Goal: Transaction & Acquisition: Book appointment/travel/reservation

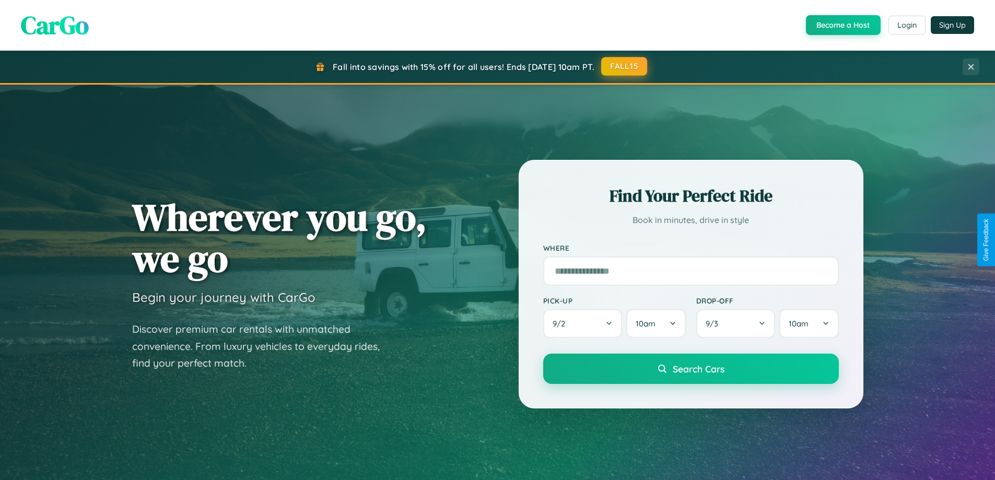
click at [625, 66] on button "FALL15" at bounding box center [624, 66] width 46 height 19
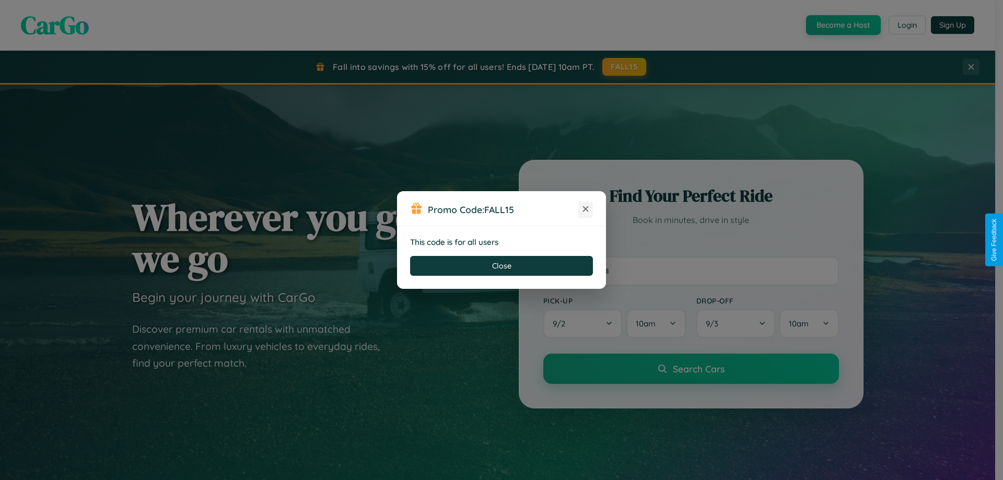
click at [586, 210] on icon at bounding box center [585, 209] width 10 height 10
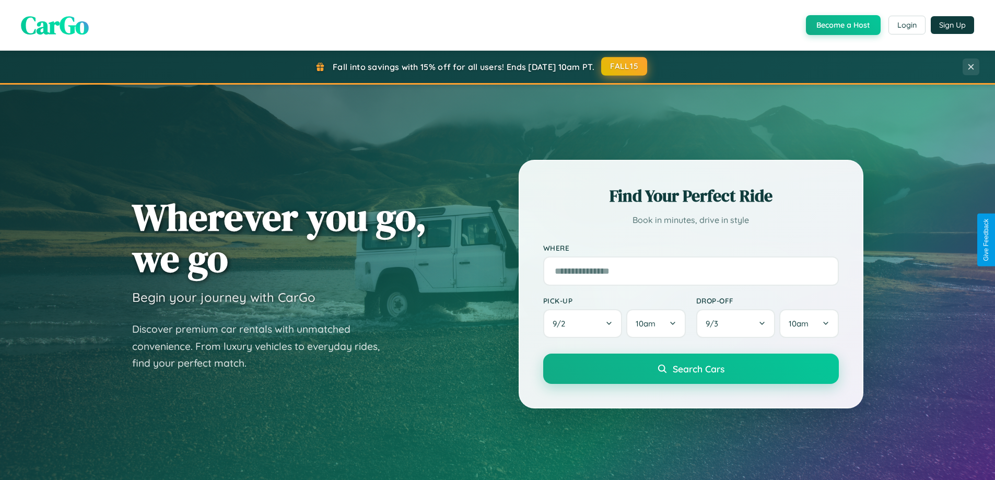
click at [625, 66] on button "FALL15" at bounding box center [624, 66] width 46 height 19
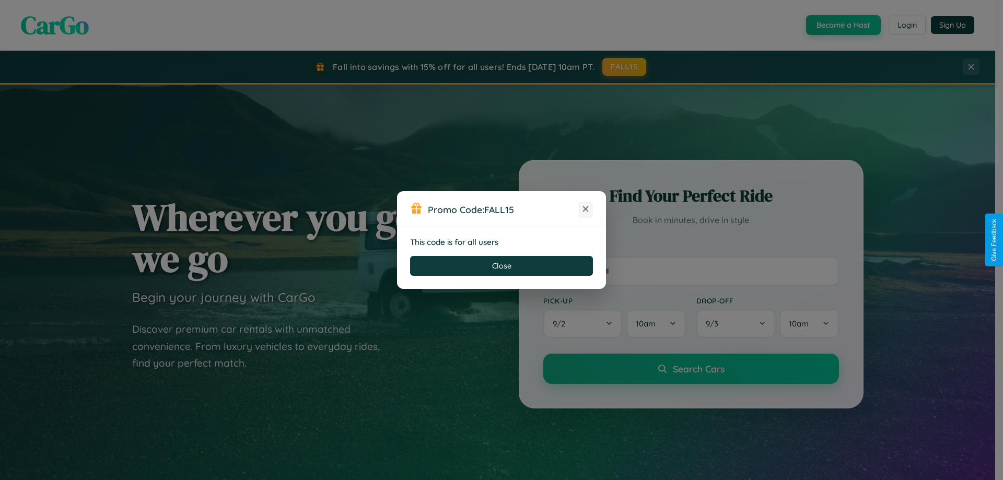
click at [586, 210] on icon at bounding box center [585, 209] width 10 height 10
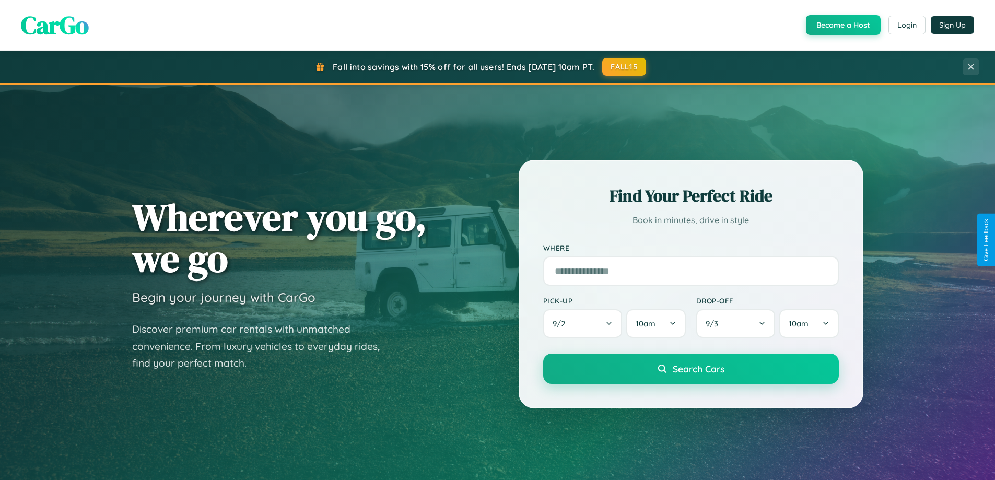
scroll to position [31, 0]
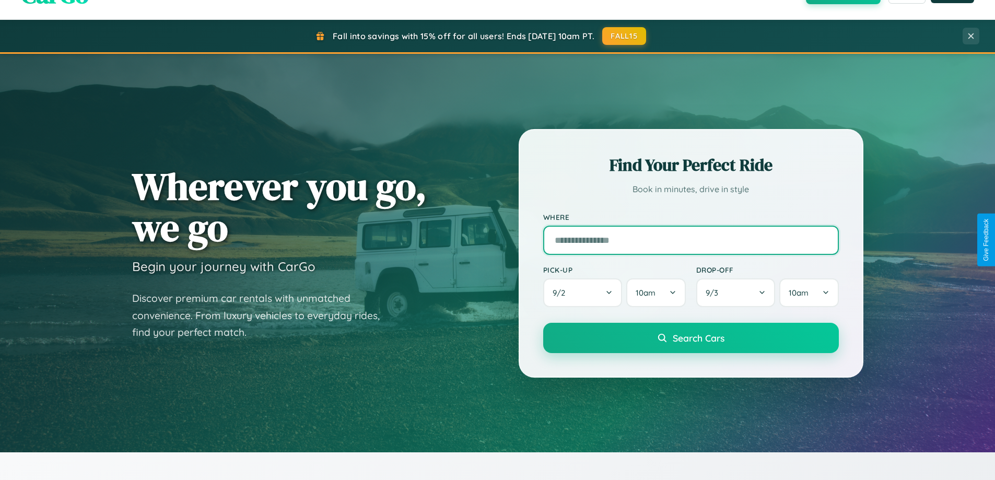
click at [691, 240] on input "text" at bounding box center [691, 240] width 296 height 29
type input "**********"
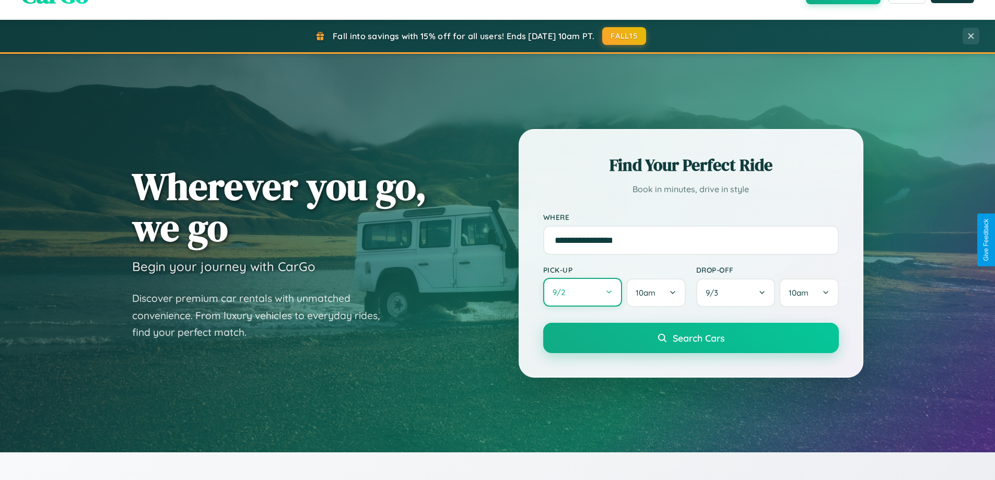
click at [583, 293] on button "9 / 2" at bounding box center [582, 292] width 79 height 29
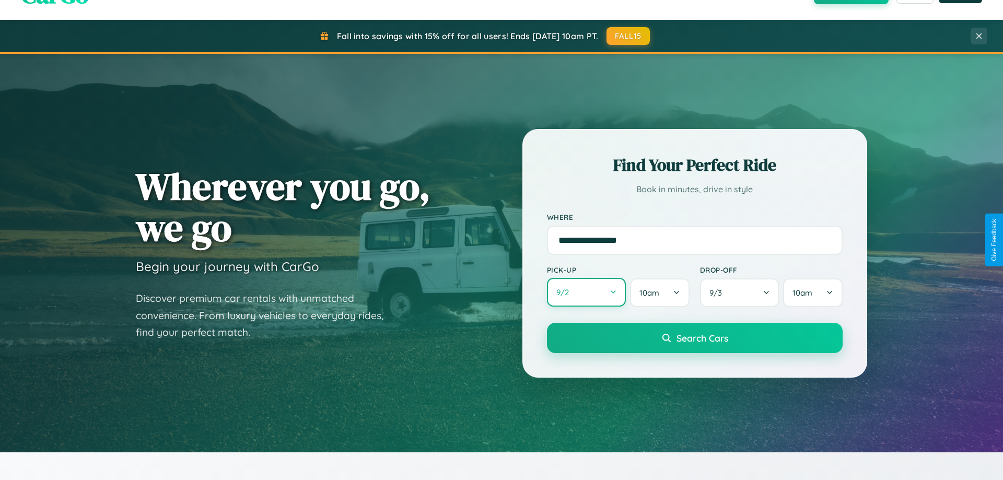
select select "*"
select select "****"
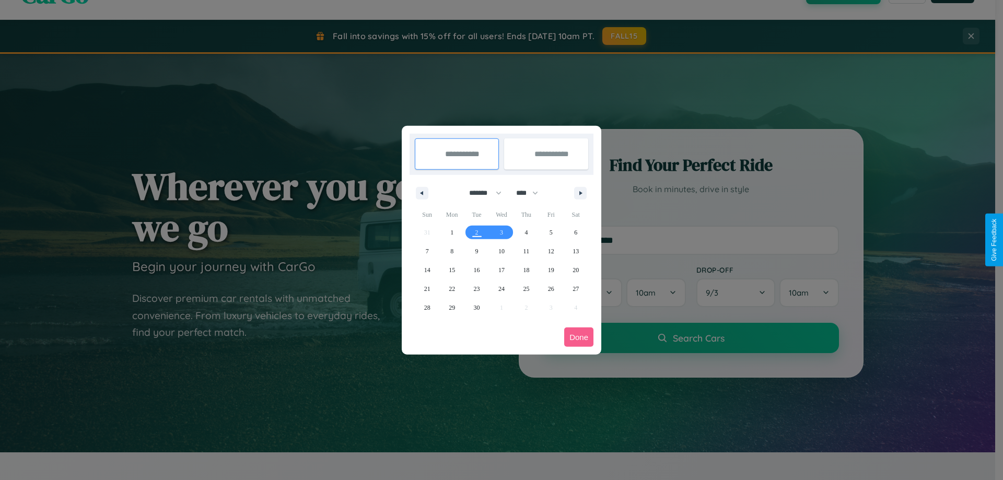
drag, startPoint x: 481, startPoint y: 193, endPoint x: 502, endPoint y: 210, distance: 26.8
click at [481, 193] on select "******* ******** ***** ***** *** **** **** ****** ********* ******* ******** **…" at bounding box center [483, 192] width 44 height 17
select select "*"
drag, startPoint x: 532, startPoint y: 193, endPoint x: 502, endPoint y: 210, distance: 34.6
click at [532, 193] on select "**** **** **** **** **** **** **** **** **** **** **** **** **** **** **** ****…" at bounding box center [526, 192] width 31 height 17
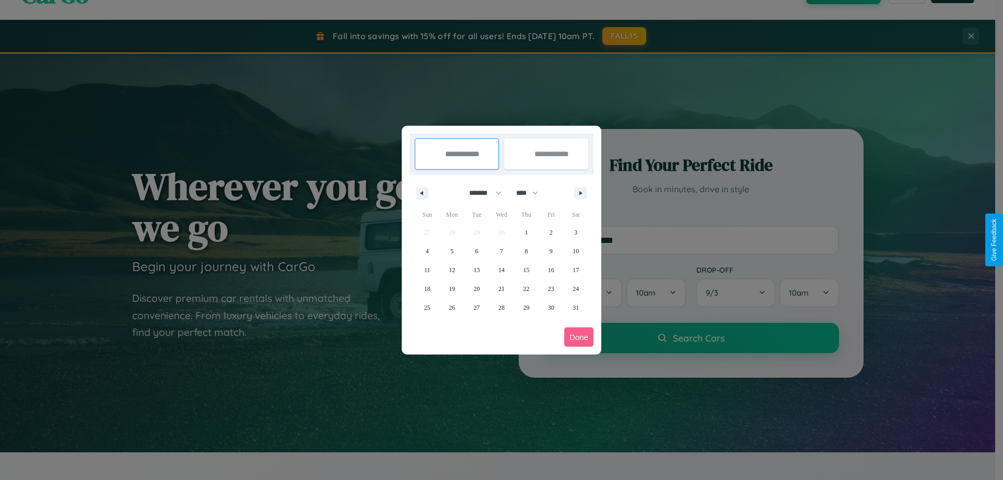
select select "****"
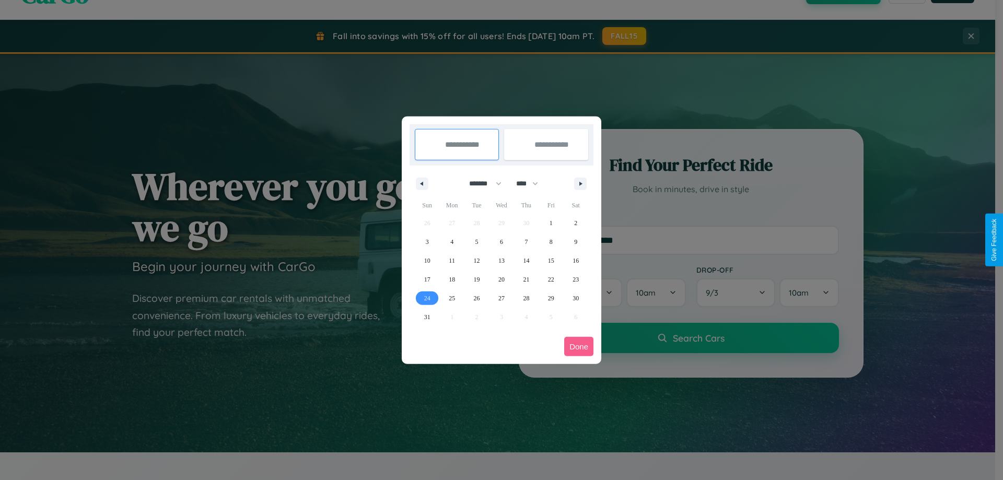
click at [427, 298] on span "24" at bounding box center [427, 298] width 6 height 19
type input "**********"
click at [580, 183] on icon "button" at bounding box center [582, 184] width 5 height 4
select select "*"
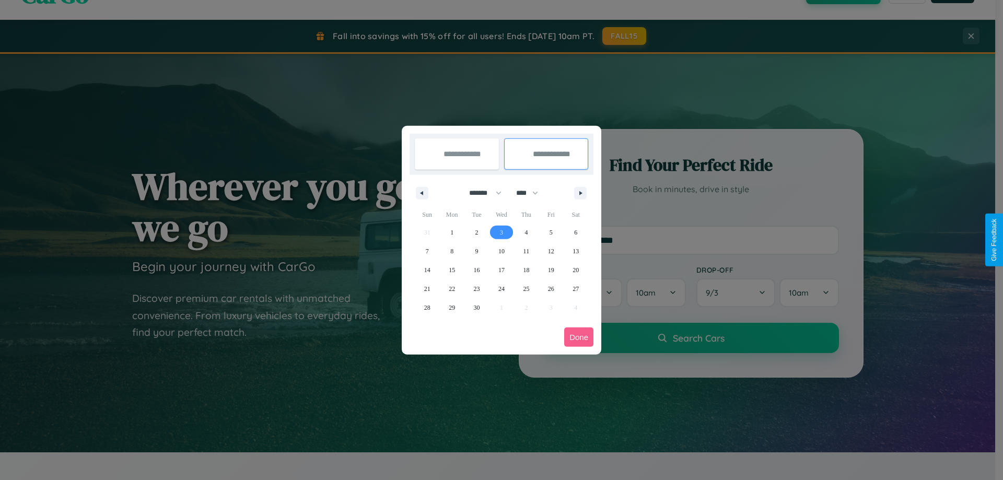
click at [501, 232] on span "3" at bounding box center [501, 232] width 3 height 19
type input "**********"
select select "*"
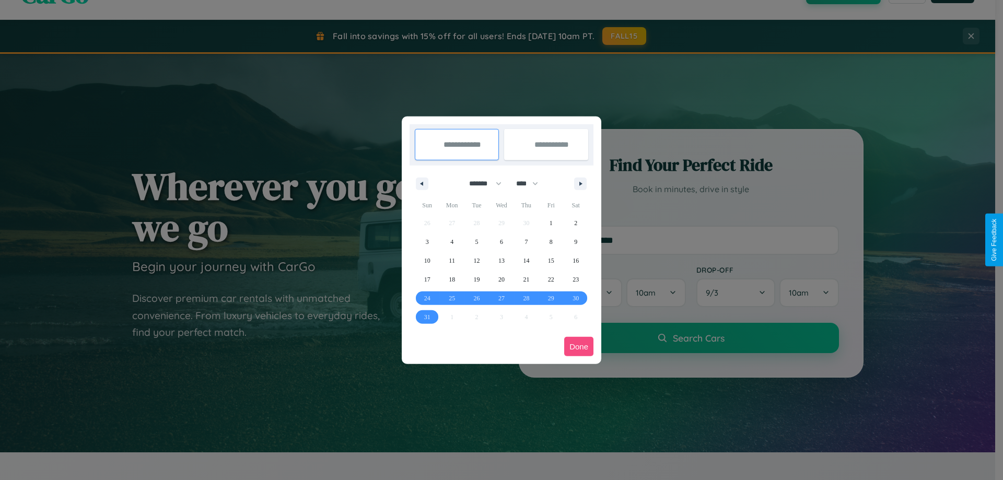
click at [579, 346] on button "Done" at bounding box center [578, 346] width 29 height 19
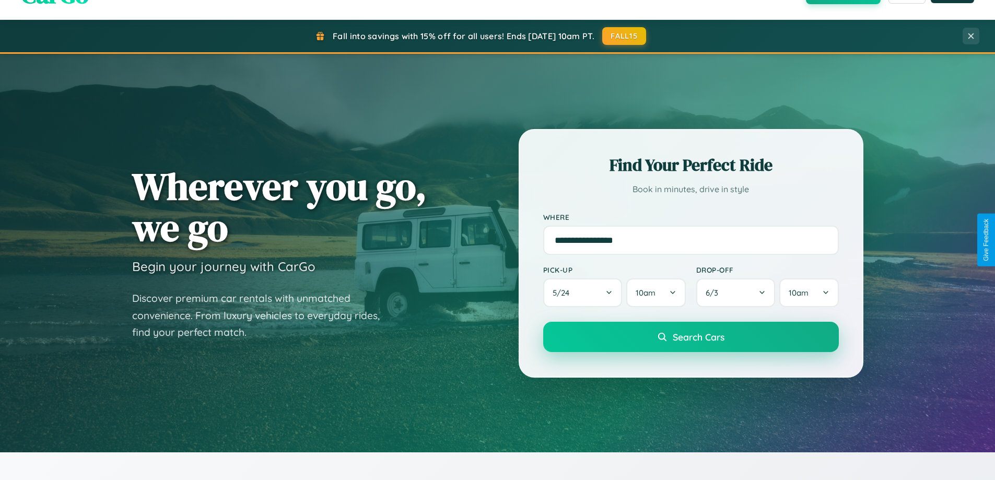
click at [691, 337] on span "Search Cars" at bounding box center [699, 336] width 52 height 11
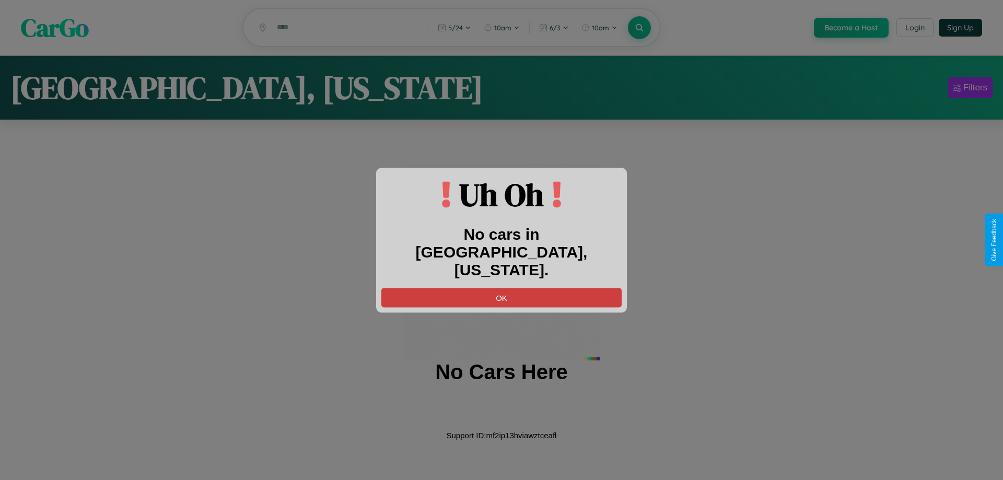
click at [502, 288] on button "OK" at bounding box center [501, 297] width 240 height 19
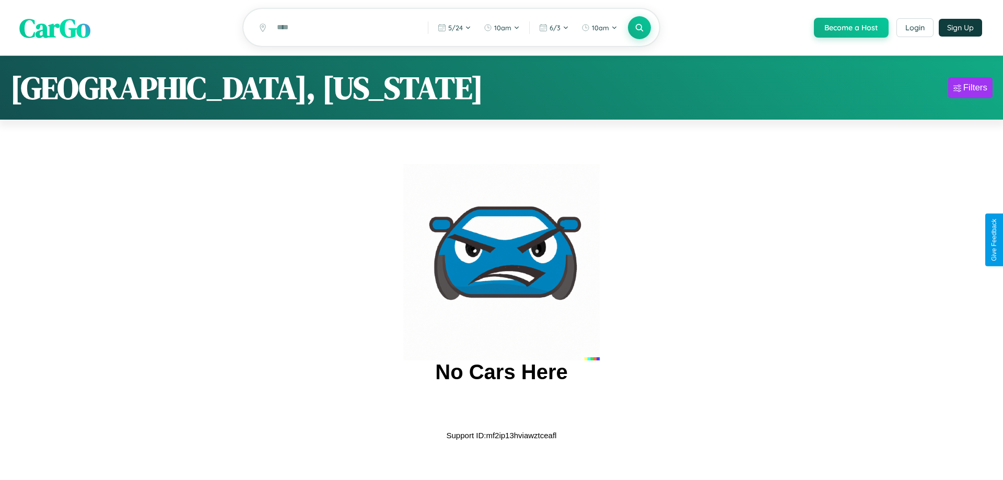
click at [55, 28] on span "CarGo" at bounding box center [54, 27] width 71 height 36
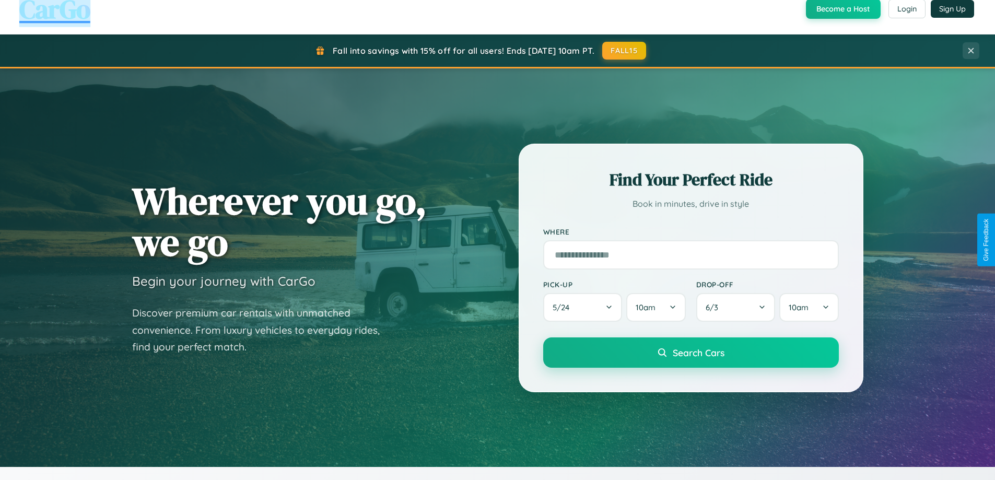
scroll to position [920, 0]
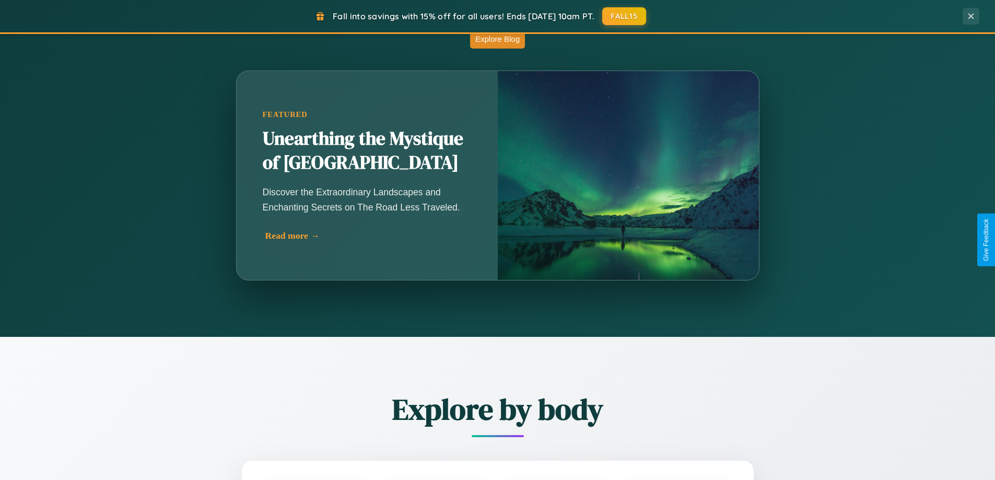
click at [369, 236] on div "Read more →" at bounding box center [369, 235] width 209 height 11
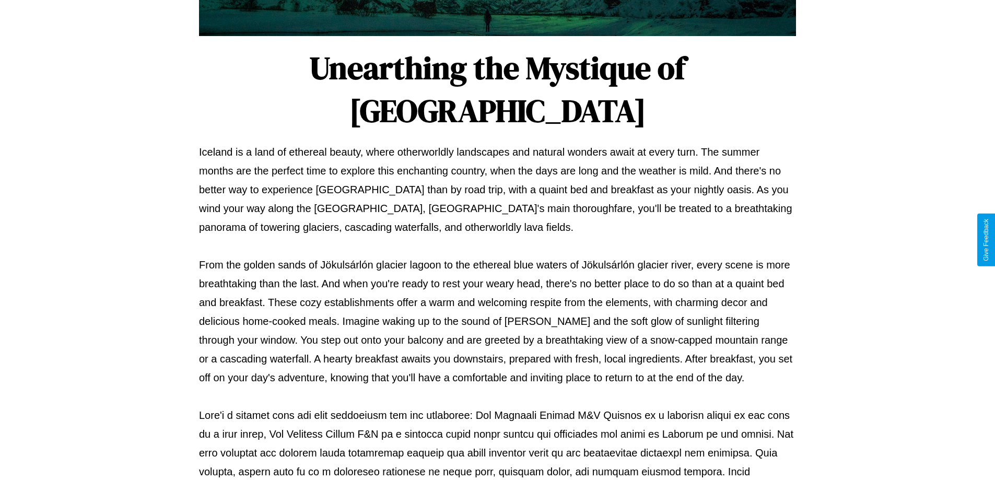
scroll to position [338, 0]
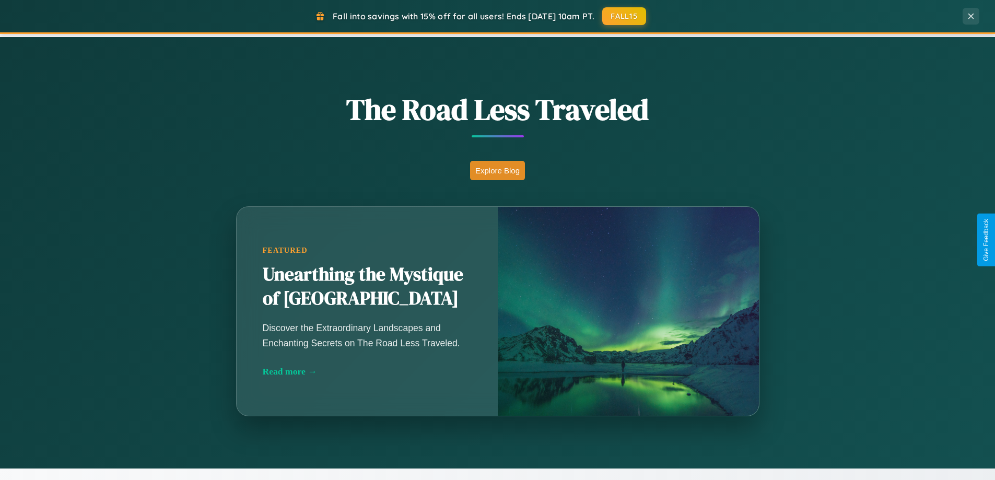
scroll to position [450, 0]
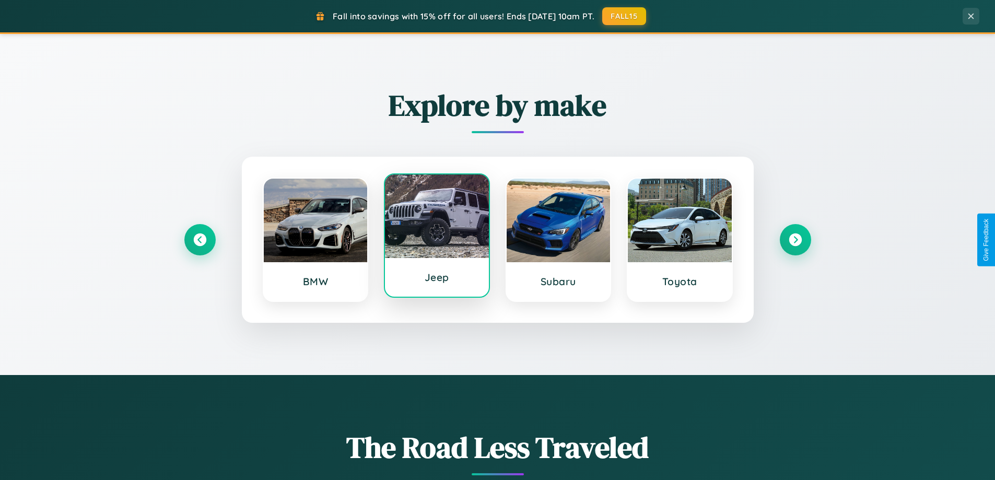
click at [437, 236] on div at bounding box center [437, 217] width 104 height 84
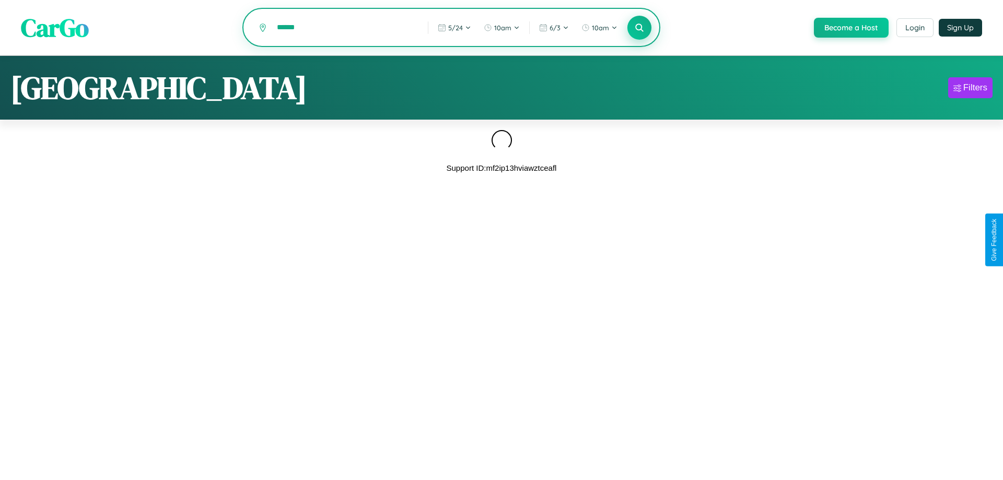
type input "******"
click at [638, 28] on icon at bounding box center [639, 27] width 10 height 10
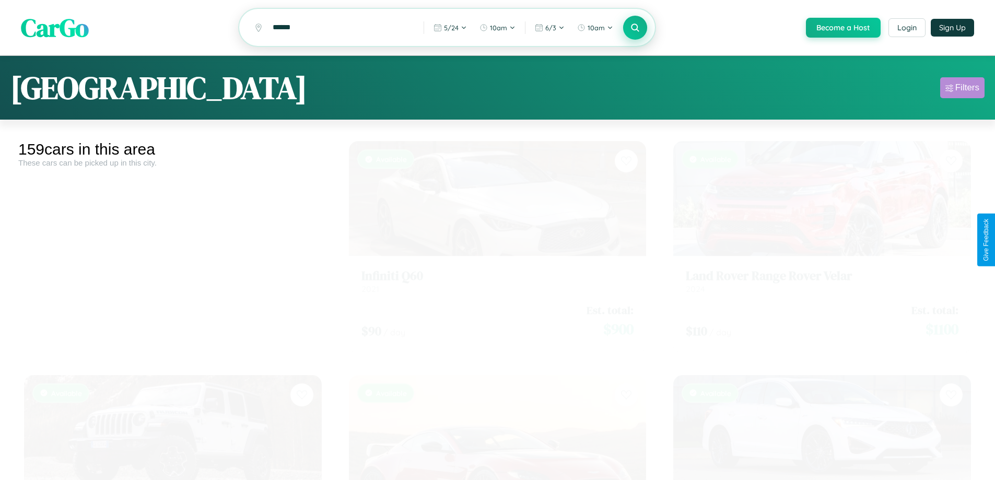
click at [962, 89] on div "Filters" at bounding box center [968, 88] width 24 height 10
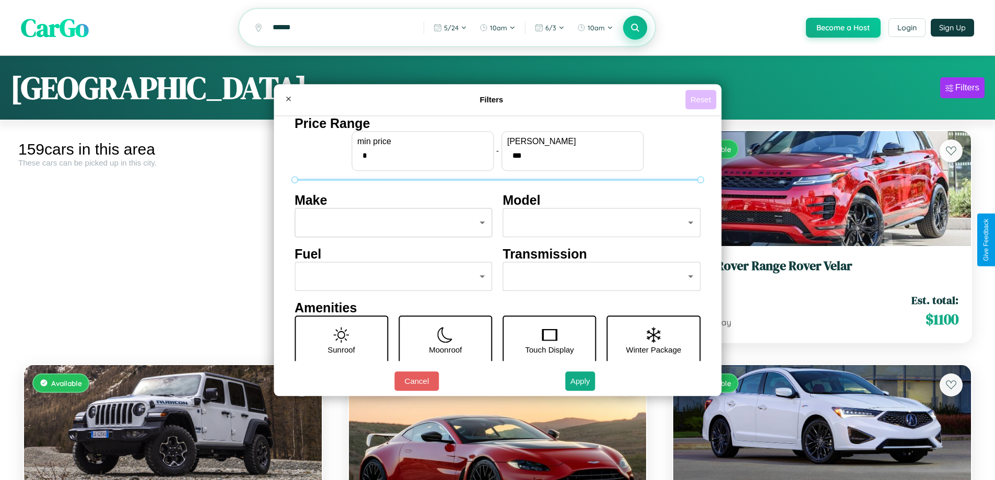
click at [702, 99] on button "Reset" at bounding box center [700, 99] width 31 height 19
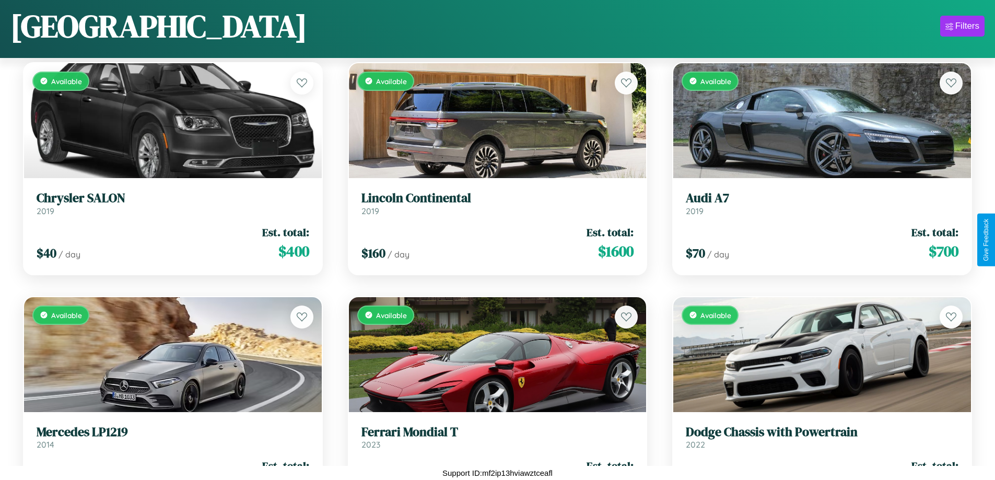
scroll to position [6931, 0]
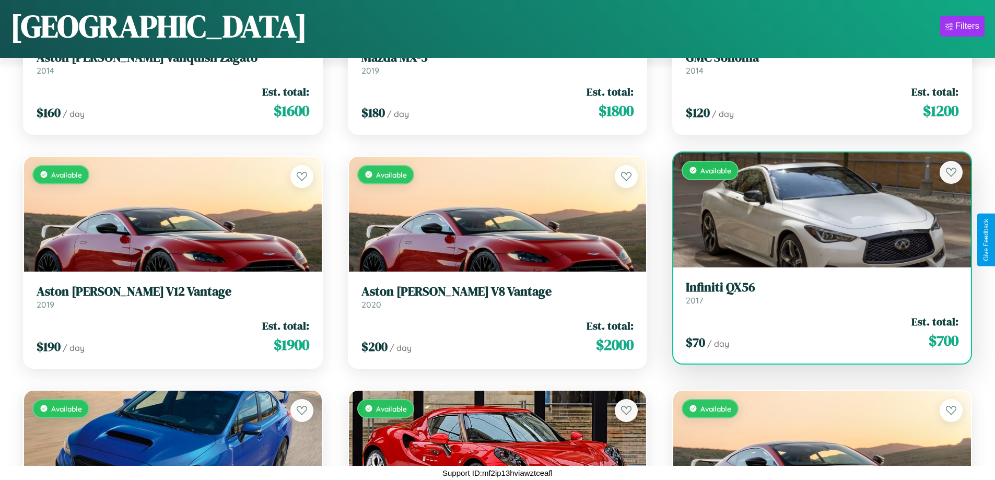
click at [816, 293] on h3 "Infiniti QX56" at bounding box center [822, 287] width 273 height 15
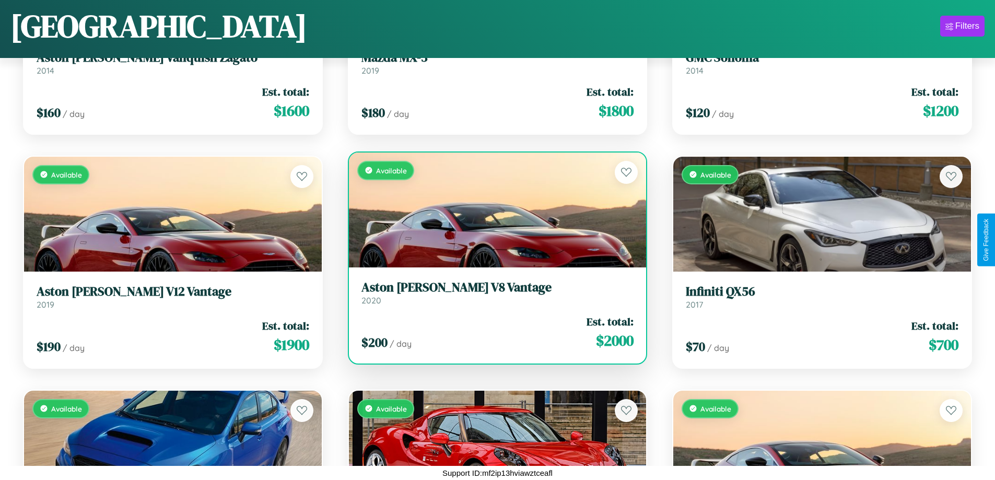
scroll to position [8803, 0]
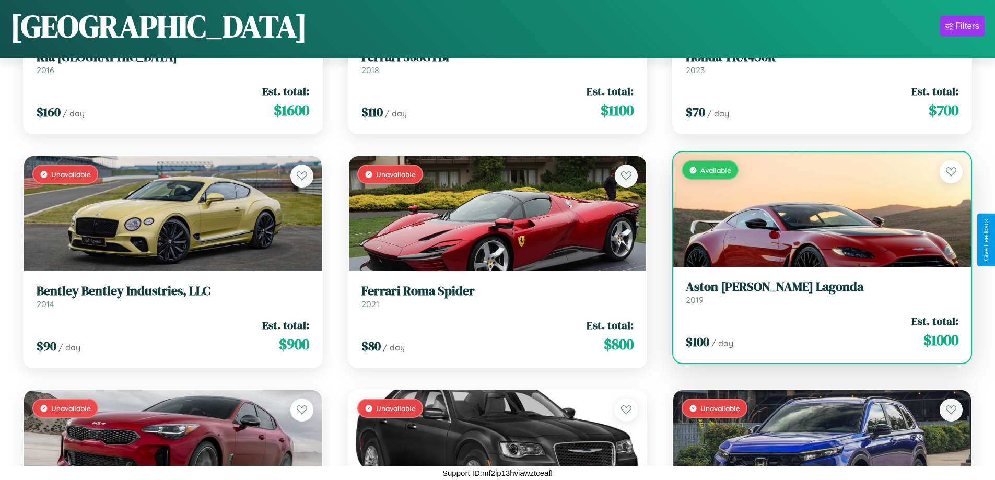
click at [816, 292] on h3 "Aston [PERSON_NAME] Lagonda" at bounding box center [822, 287] width 273 height 15
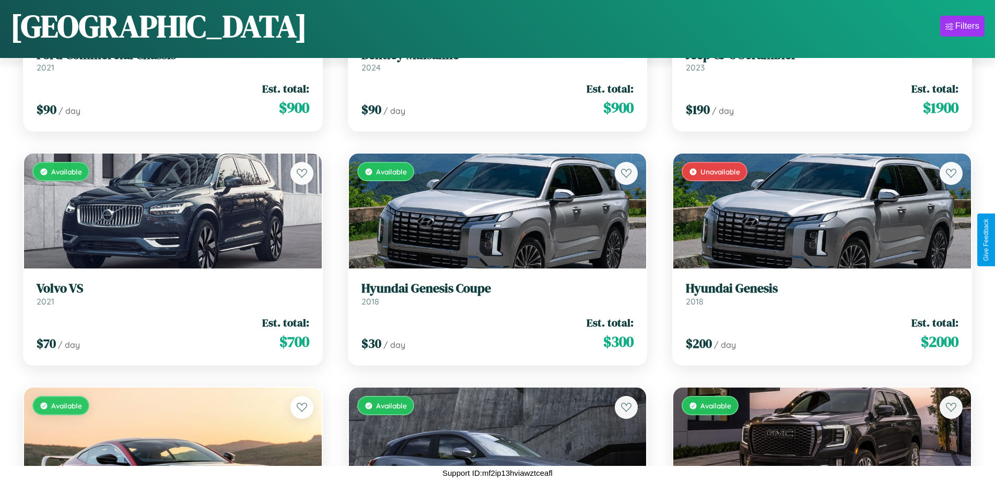
scroll to position [6464, 0]
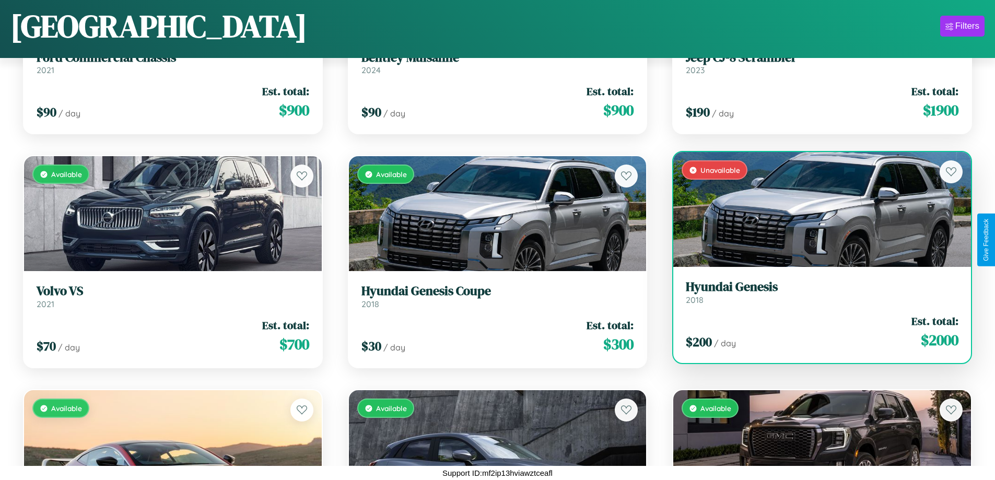
click at [816, 296] on link "Hyundai Genesis 2018" at bounding box center [822, 293] width 273 height 26
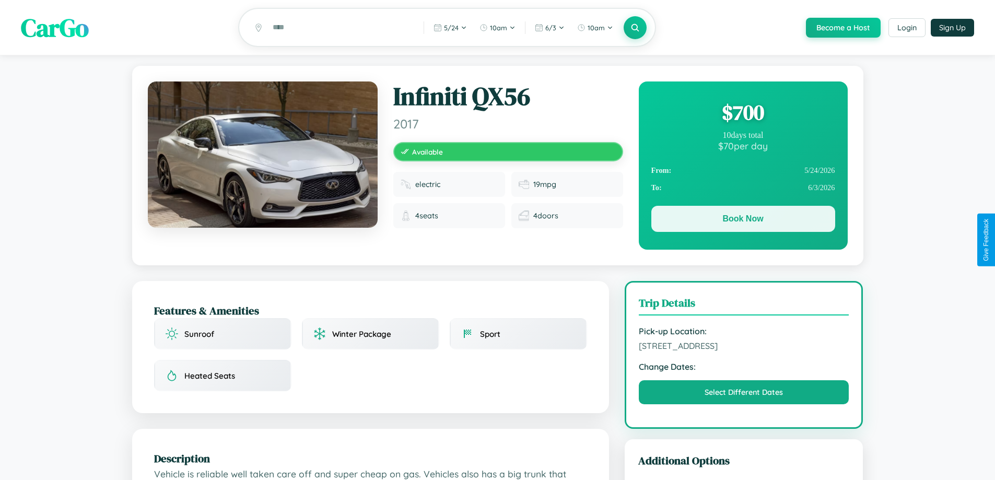
click at [743, 222] on button "Book Now" at bounding box center [744, 219] width 184 height 26
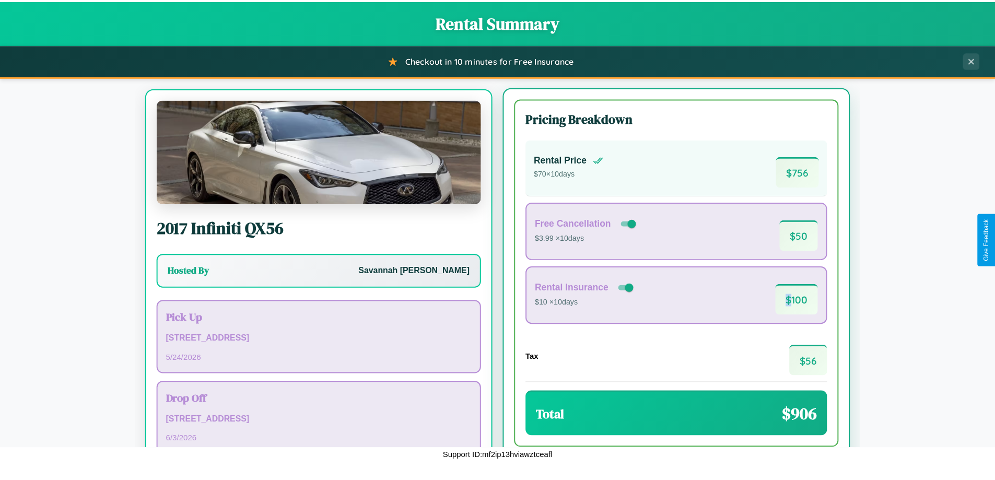
scroll to position [49, 0]
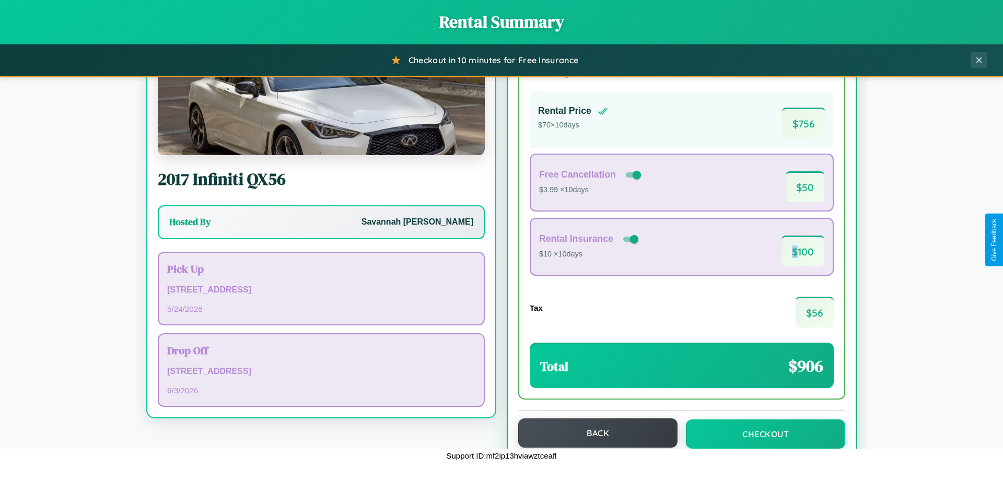
click at [593, 433] on button "Back" at bounding box center [597, 432] width 159 height 29
